Goal: Task Accomplishment & Management: Complete application form

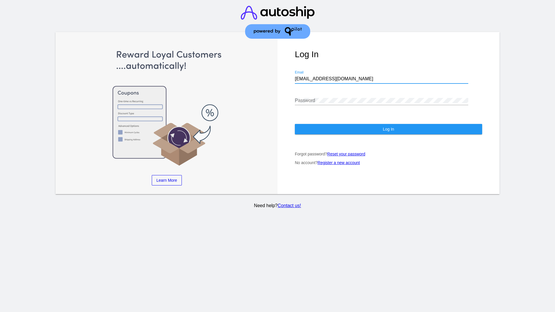
type input "jr@patternsinthecloud.com"
click at [388, 129] on span "Log In" at bounding box center [388, 129] width 11 height 5
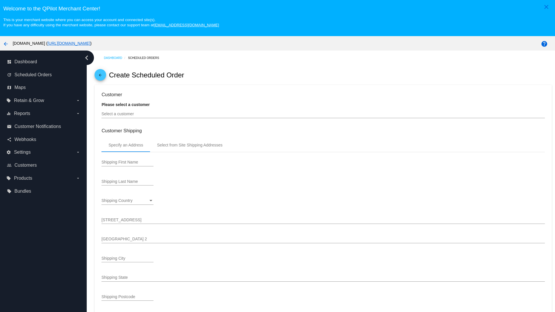
click at [323, 114] on input "Select a customer" at bounding box center [322, 114] width 443 height 5
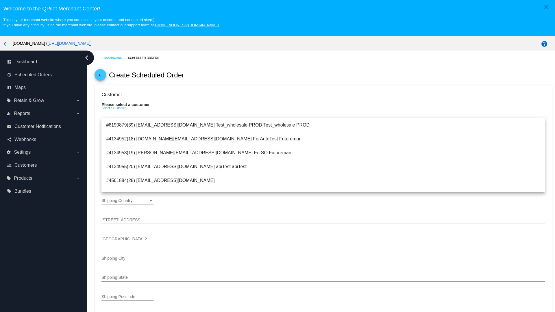
scroll to position [206, 0]
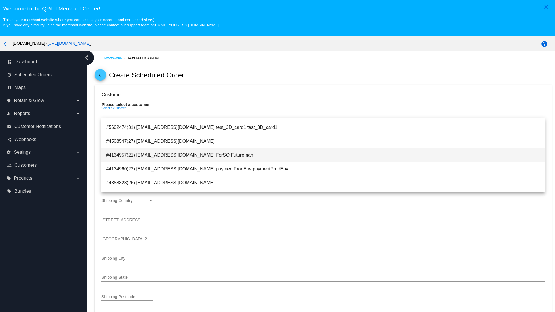
click at [323, 155] on span "#4134957(21) [EMAIL_ADDRESS][DOMAIN_NAME] ForSO Futureman" at bounding box center [323, 155] width 434 height 14
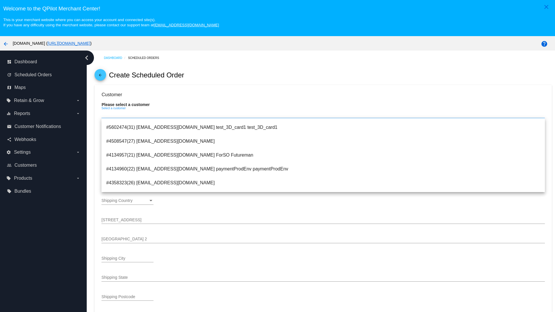
type input "ForSO"
type input "Futureman"
type input "[STREET_ADDRESS]"
type input "[GEOGRAPHIC_DATA][PERSON_NAME]"
type input "95131"
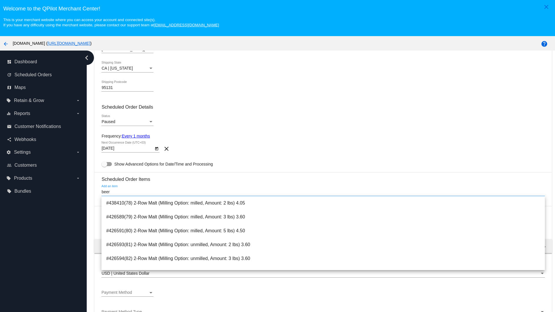
scroll to position [358, 0]
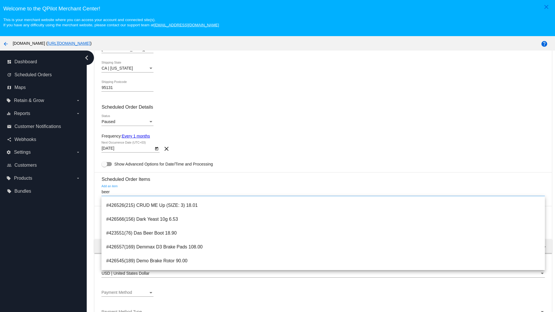
type input "beer"
click at [323, 233] on span "#423551(76) Das Beer Boot 18.90" at bounding box center [323, 233] width 434 height 14
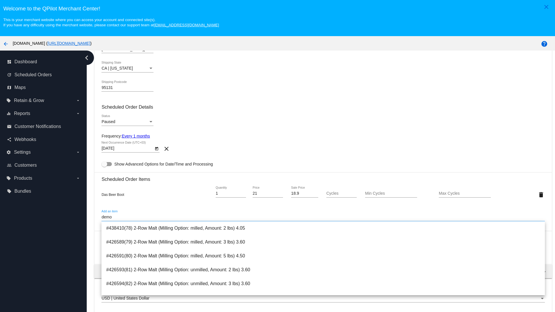
type input "demo"
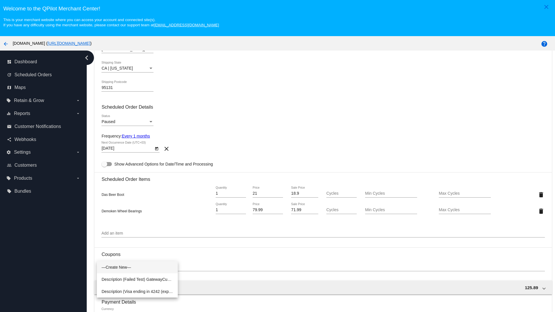
scroll to position [36, 0]
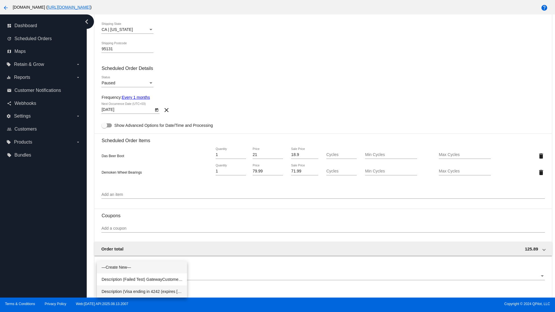
click at [142, 291] on span "Description (Visa ending in 4242 (expires [CREDIT_CARD_DATA])) GatewayCustomerI…" at bounding box center [141, 291] width 81 height 12
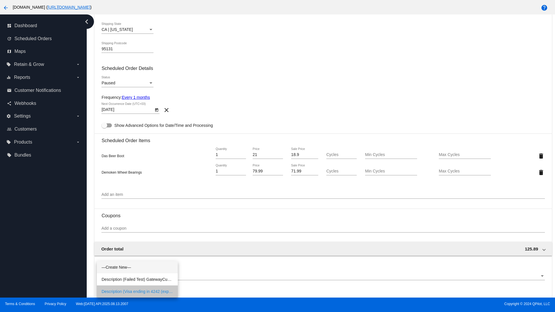
scroll to position [289, 0]
